Goal: Information Seeking & Learning: Learn about a topic

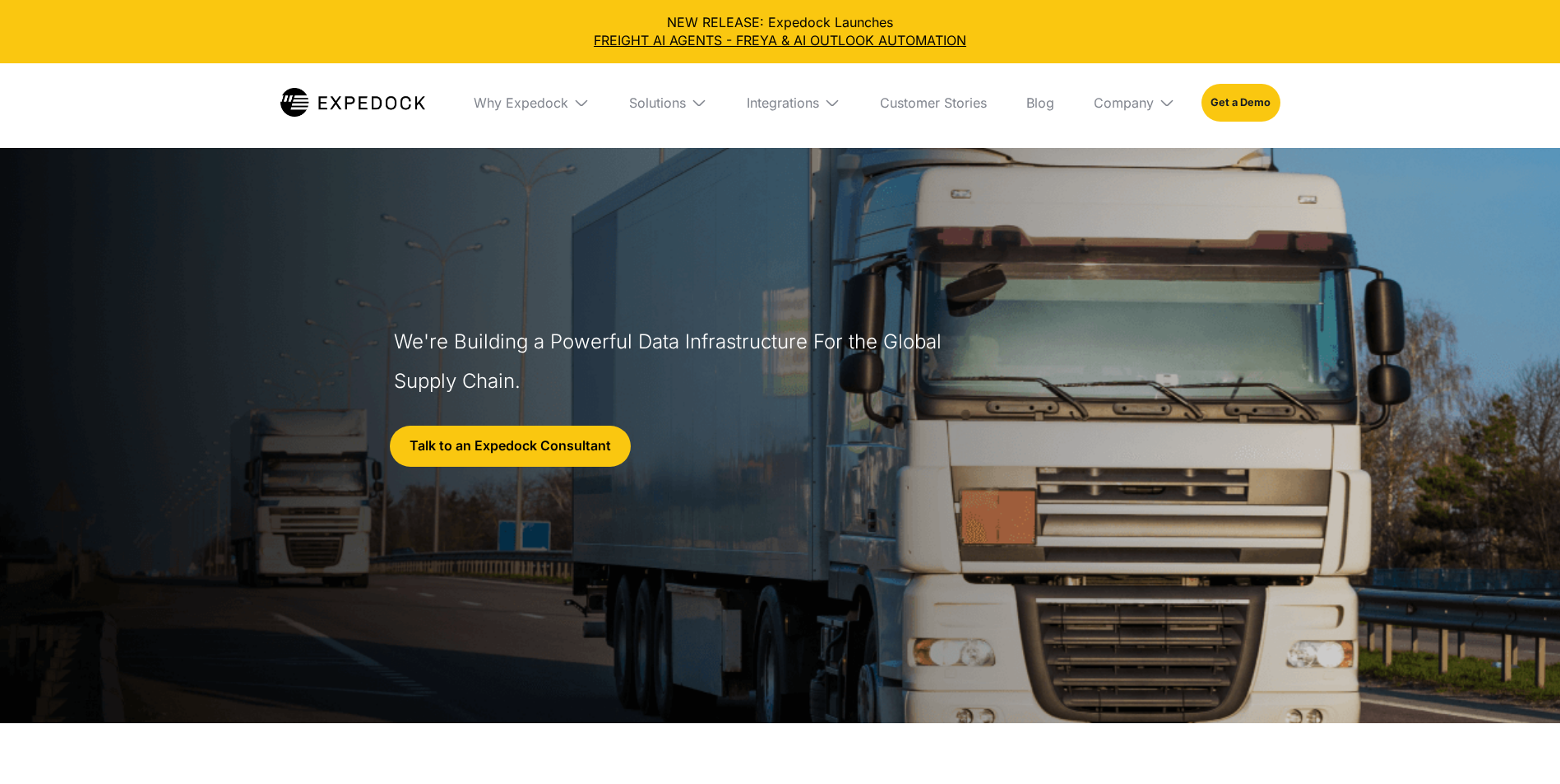
select select
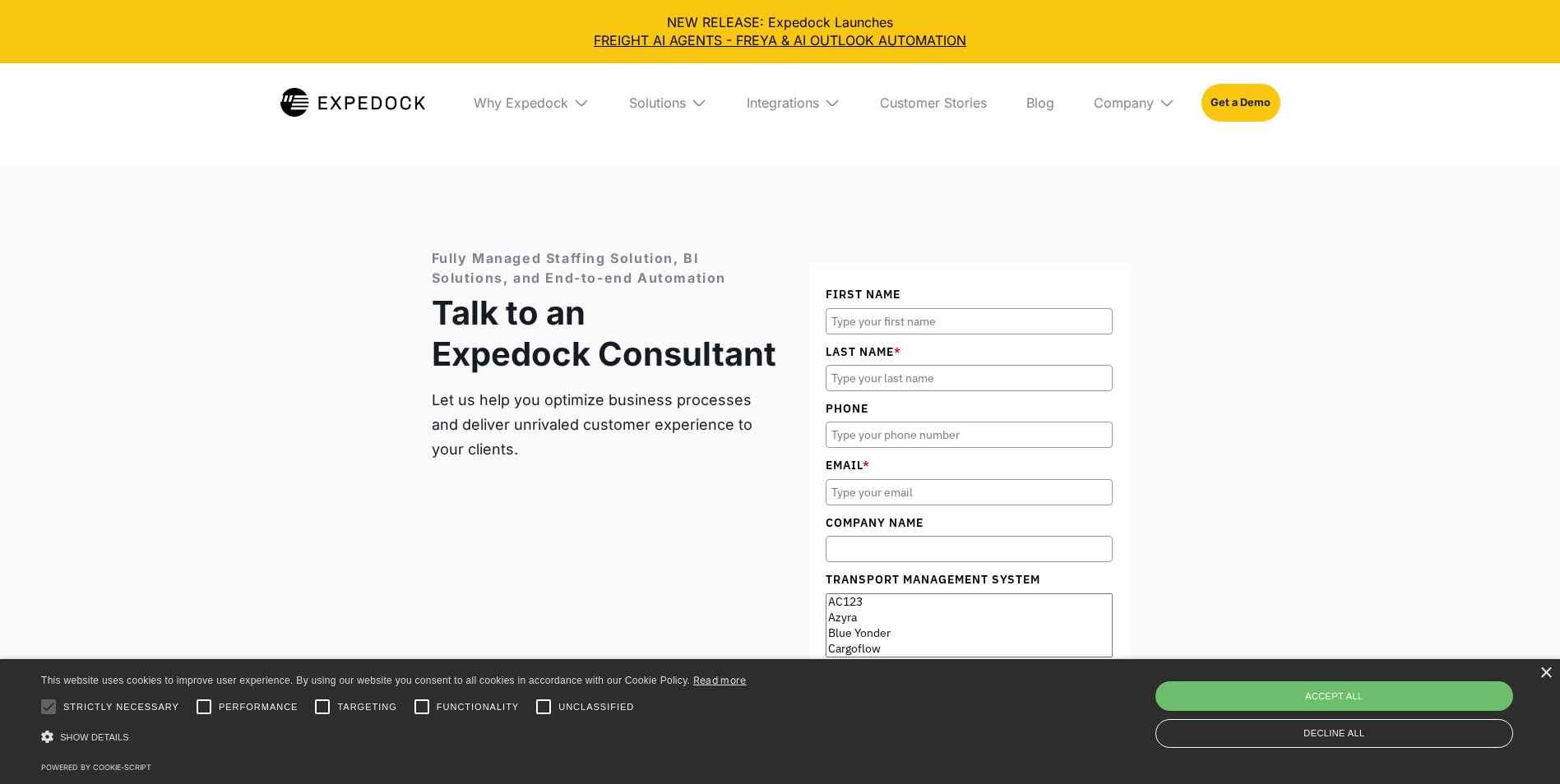
scroll to position [6328, 0]
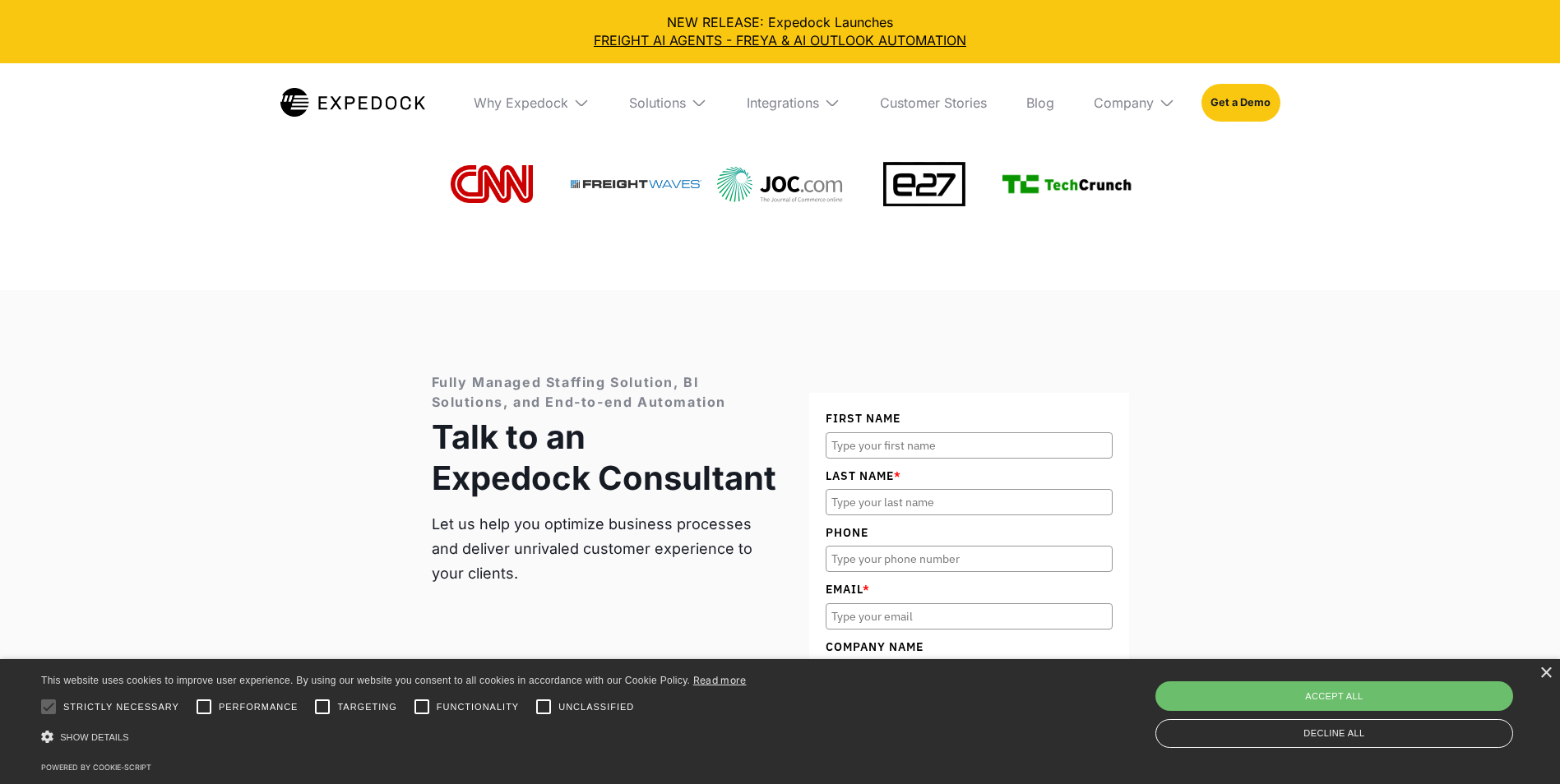
click at [700, 102] on img at bounding box center [699, 102] width 17 height 17
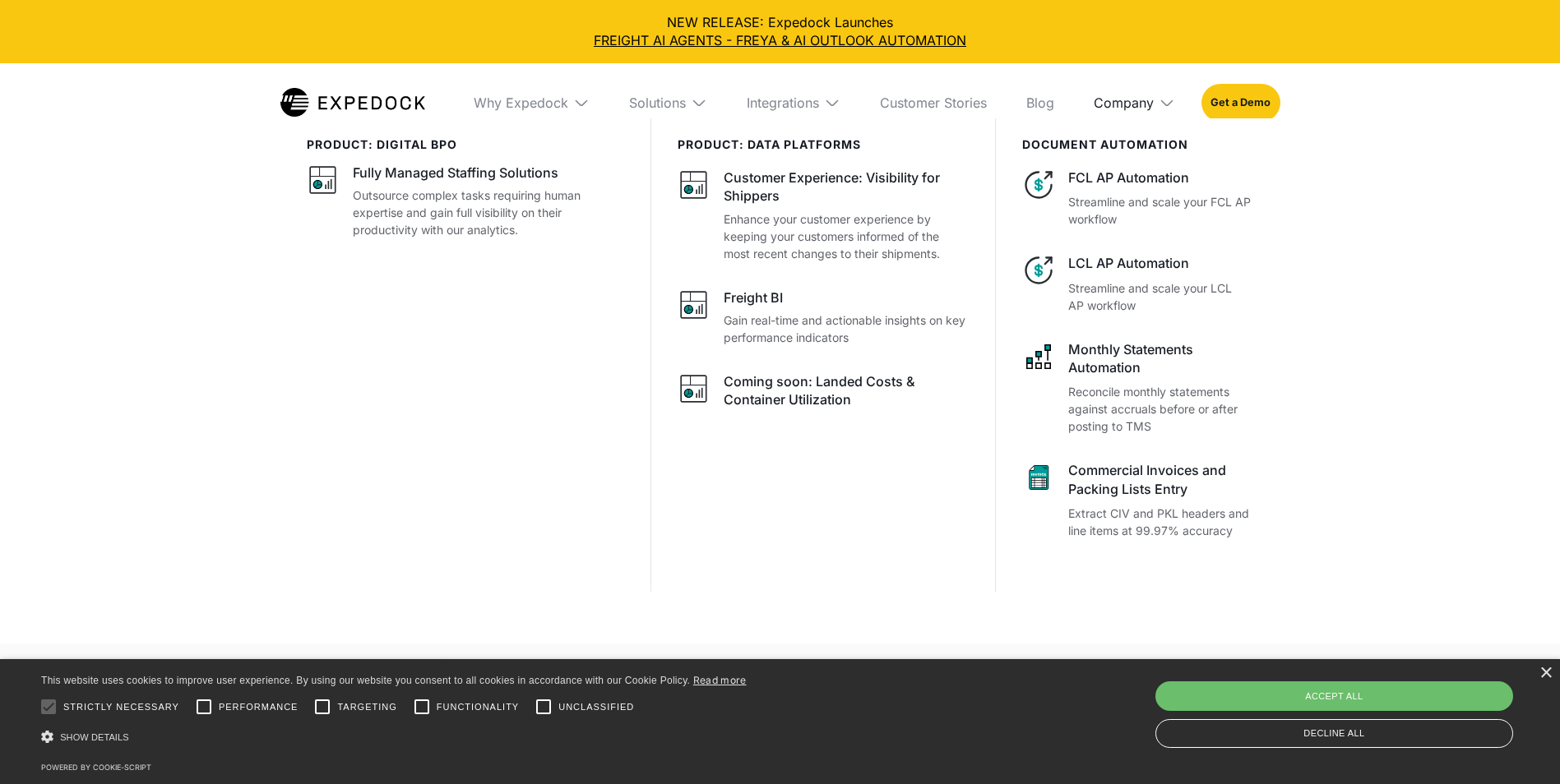
click at [1147, 105] on div "Company" at bounding box center [1124, 102] width 60 height 17
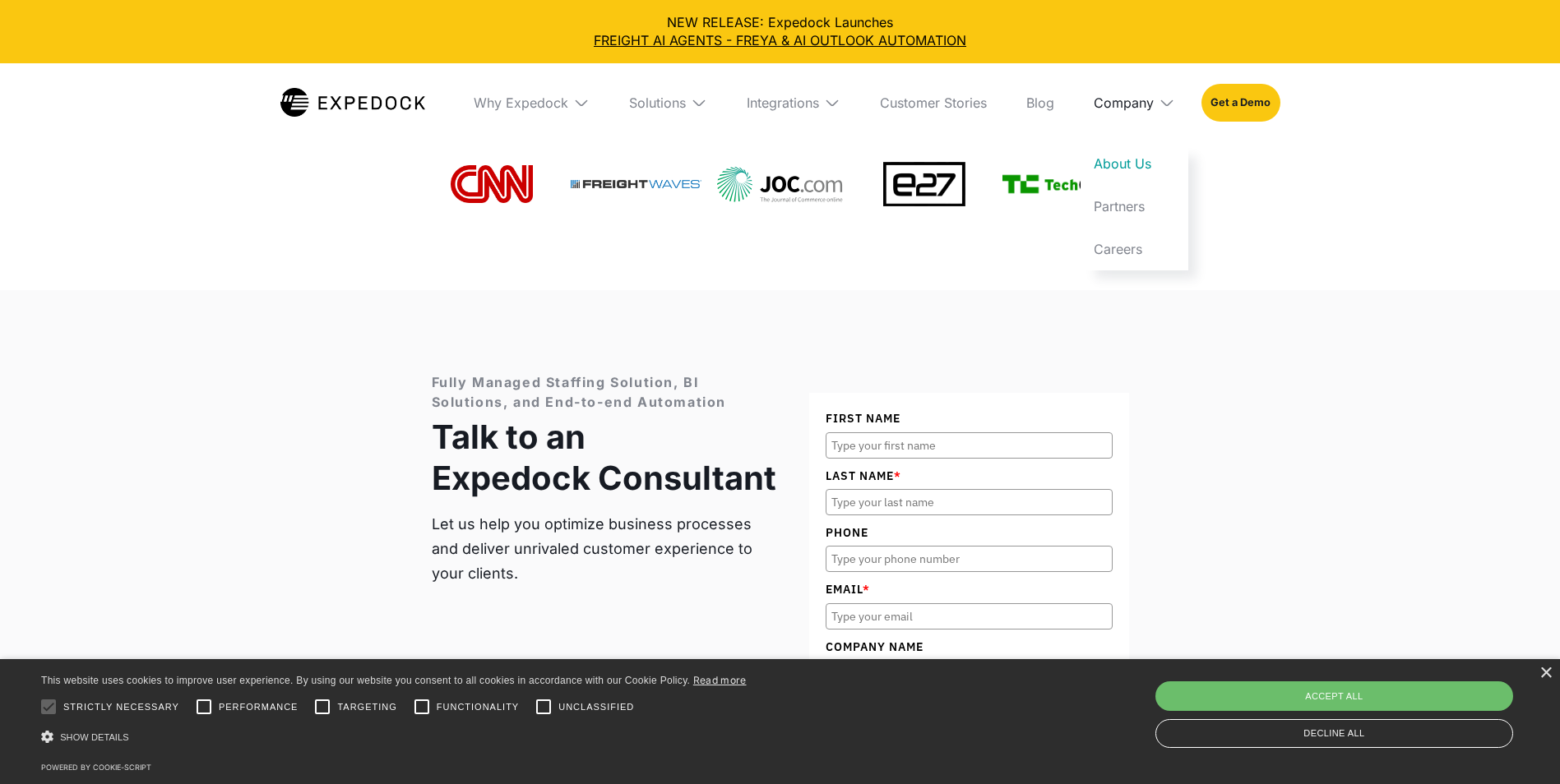
click at [1145, 105] on div "Company" at bounding box center [1124, 102] width 60 height 17
click at [987, 101] on link "Customer Stories" at bounding box center [933, 102] width 134 height 79
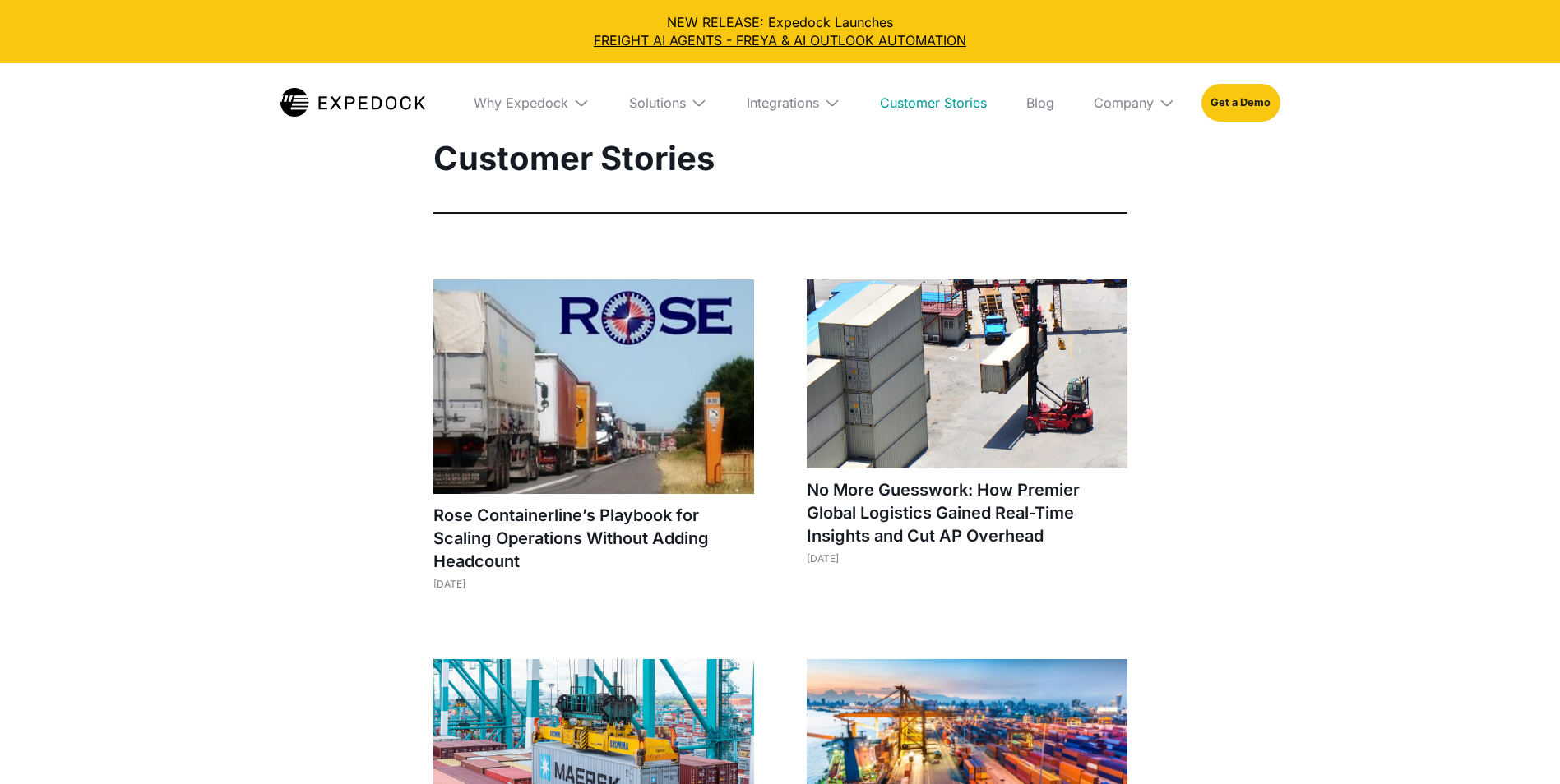
select select
